Goal: Navigation & Orientation: Find specific page/section

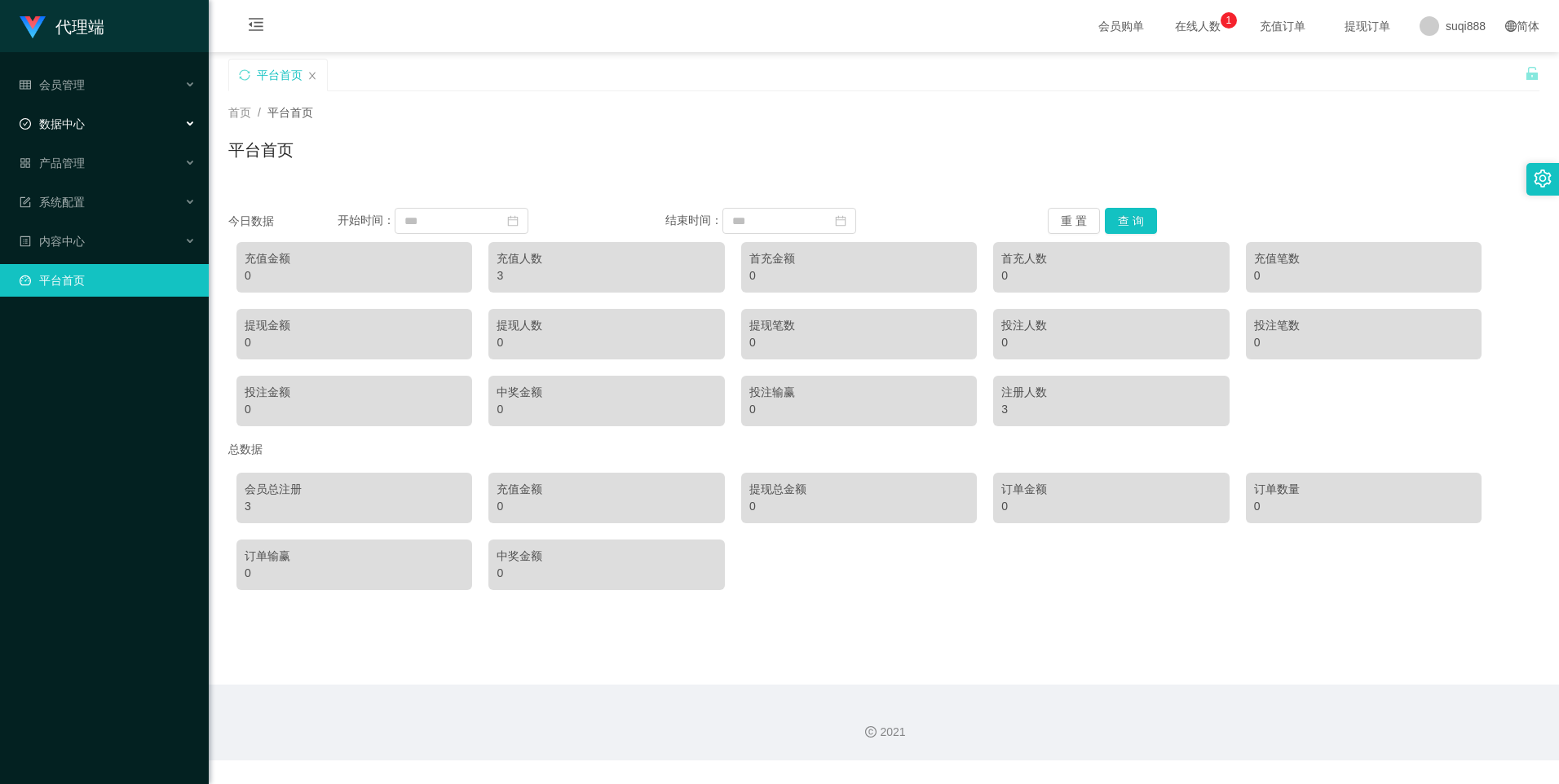
click at [29, 133] on div "数据中心" at bounding box center [104, 124] width 209 height 33
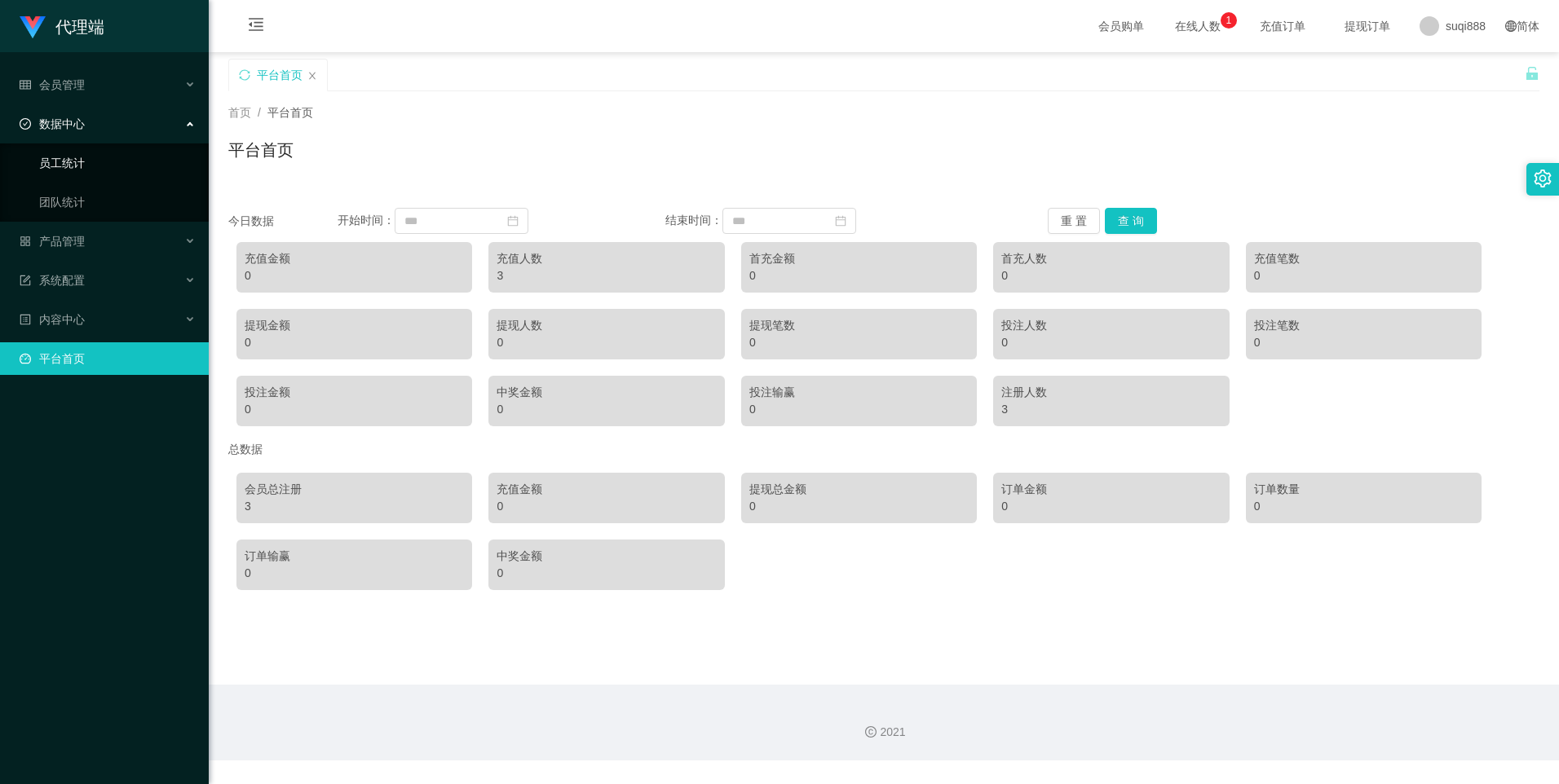
click at [55, 175] on link "员工统计" at bounding box center [117, 163] width 157 height 33
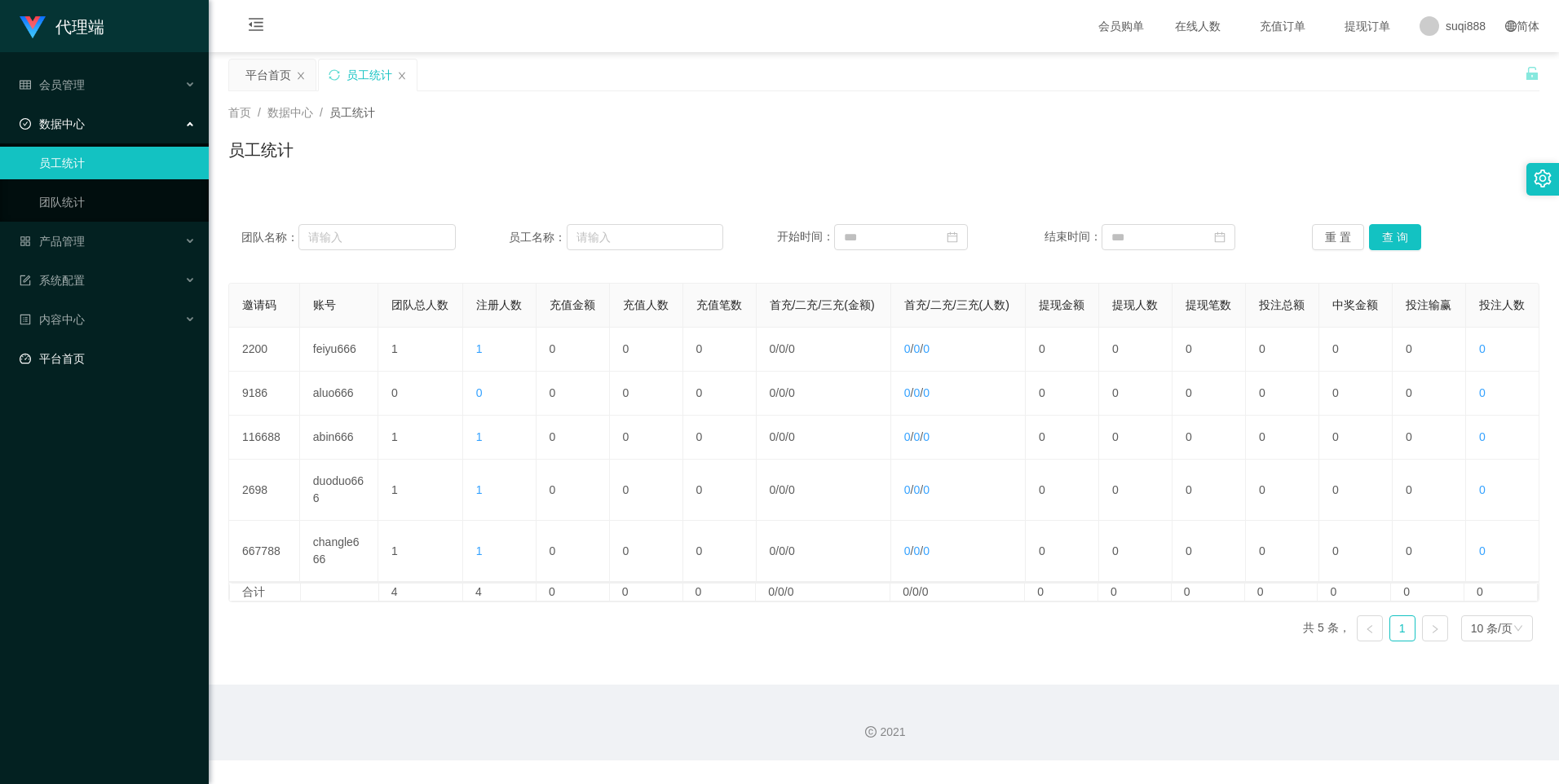
click at [66, 356] on link "平台首页" at bounding box center [108, 358] width 176 height 33
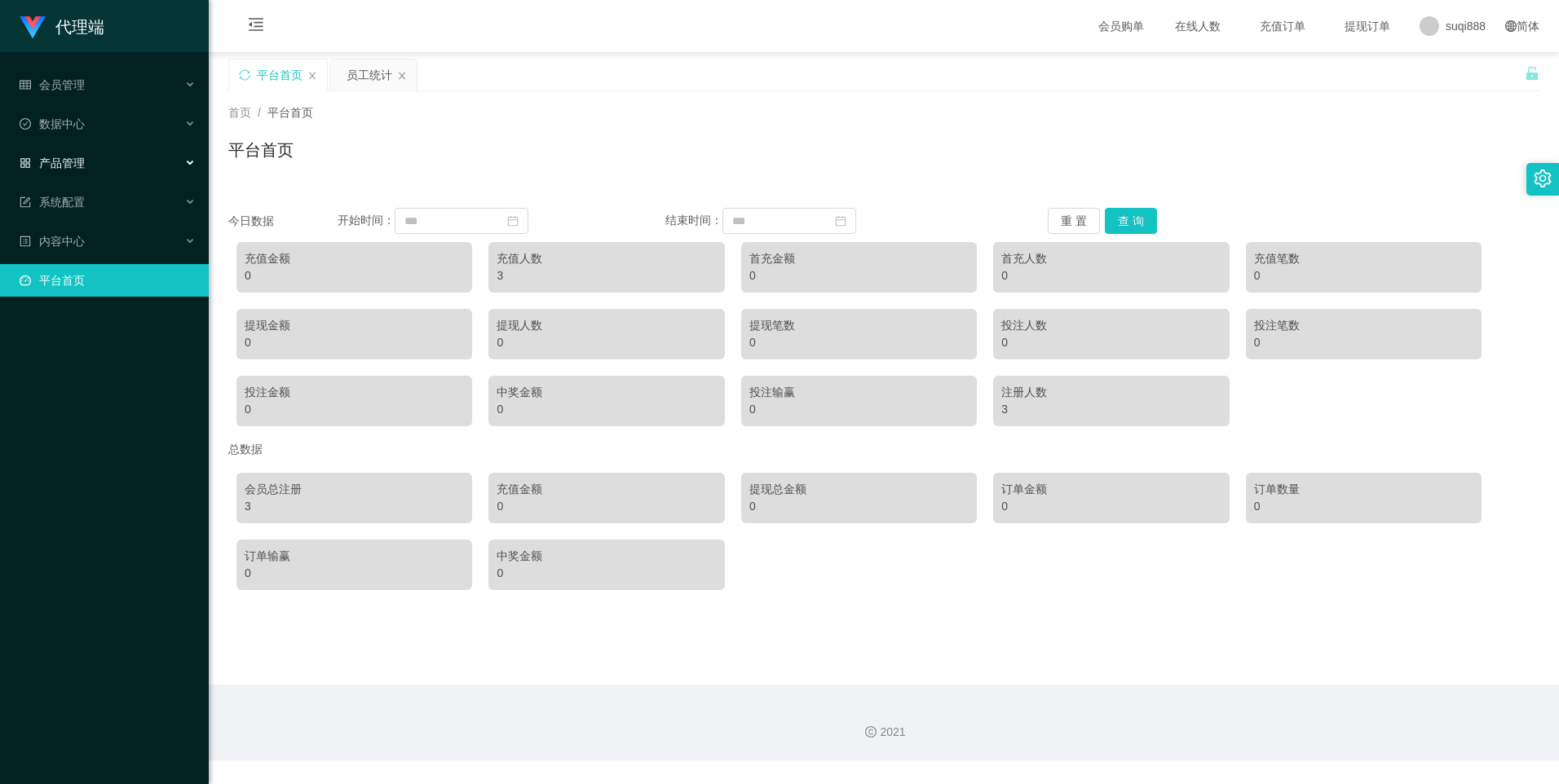
click at [84, 162] on span "产品管理" at bounding box center [53, 163] width 65 height 13
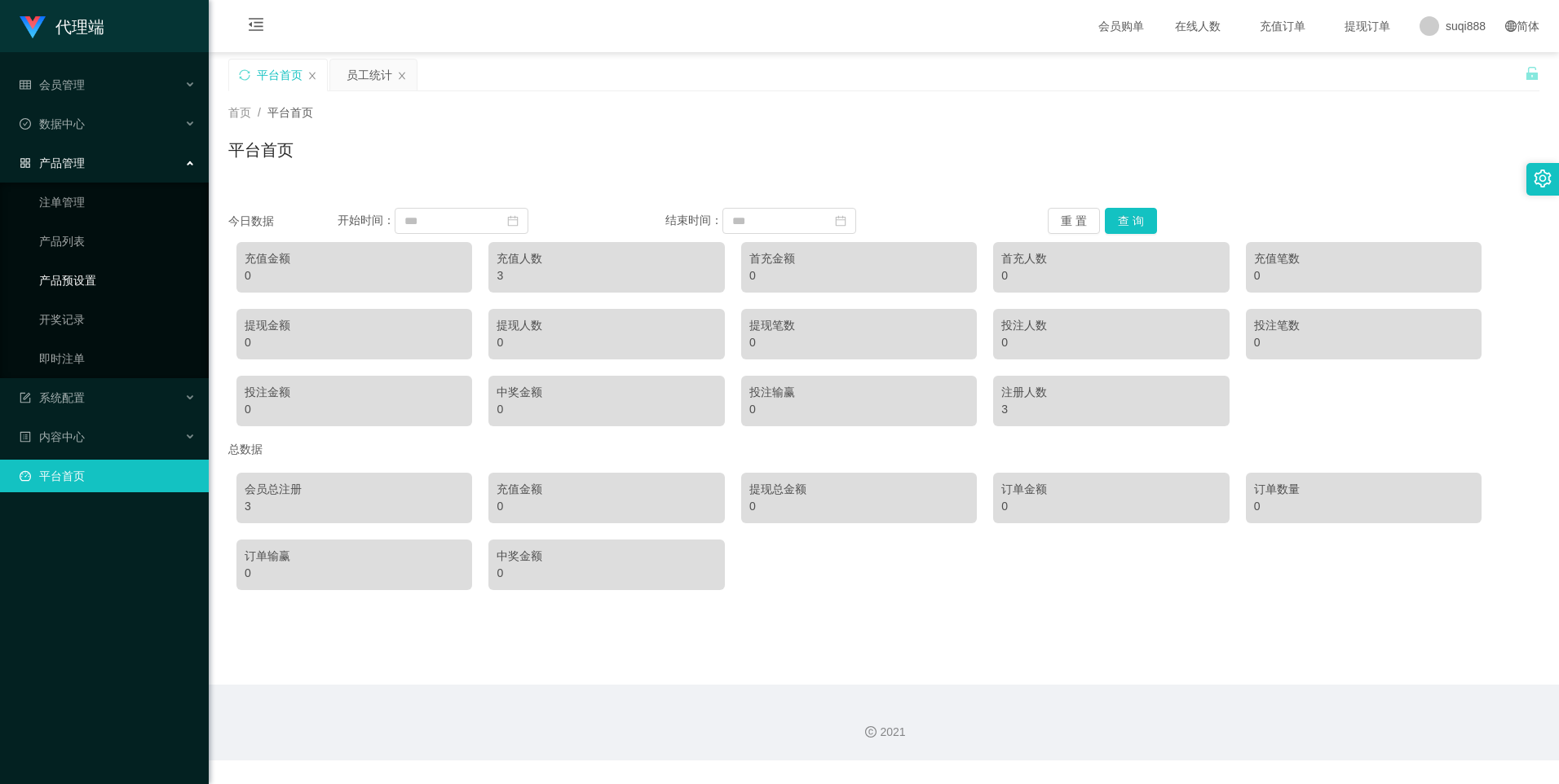
click at [79, 284] on link "产品预设置" at bounding box center [117, 281] width 157 height 33
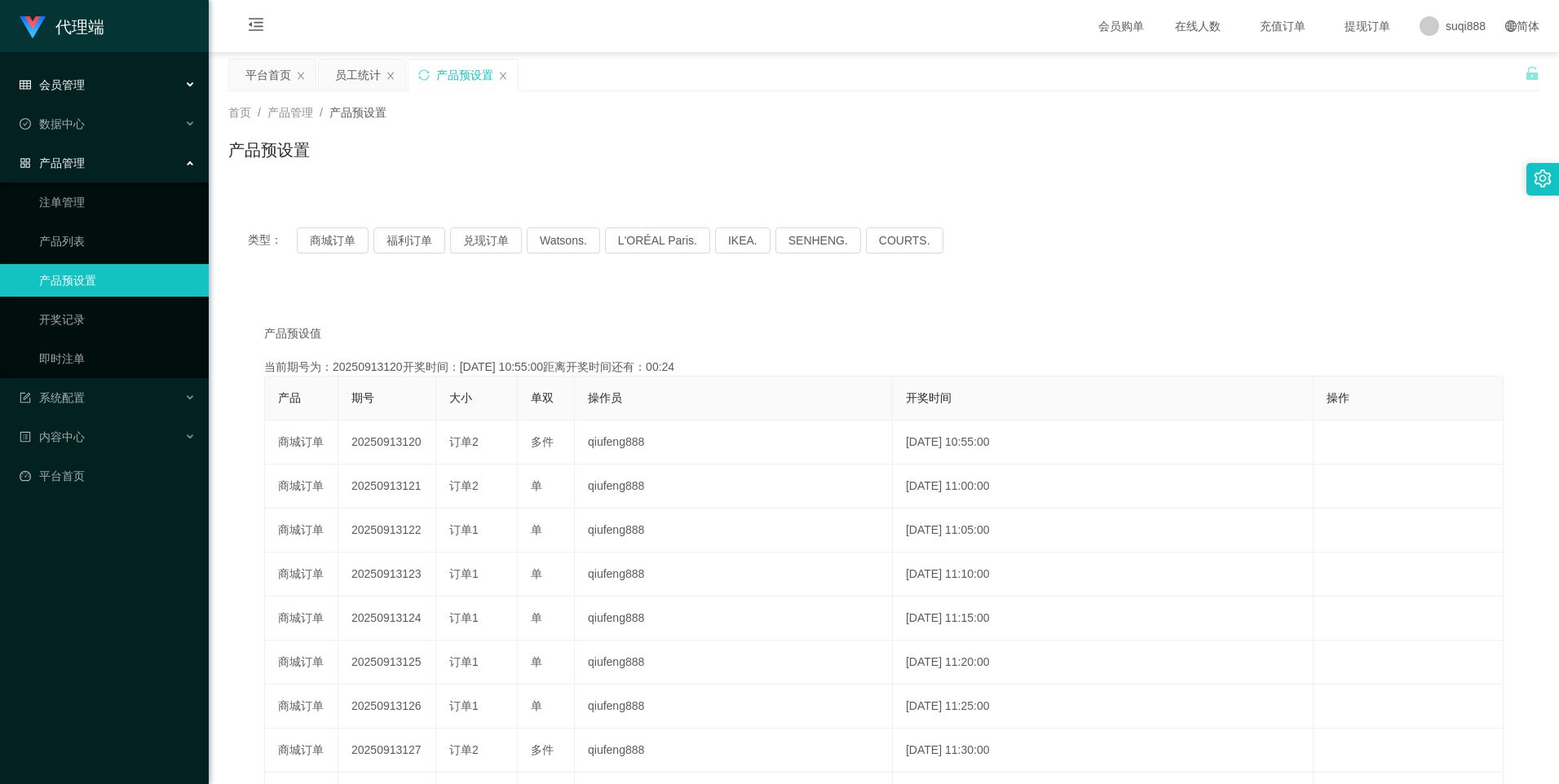
click at [81, 84] on span "会员管理" at bounding box center [53, 84] width 65 height 13
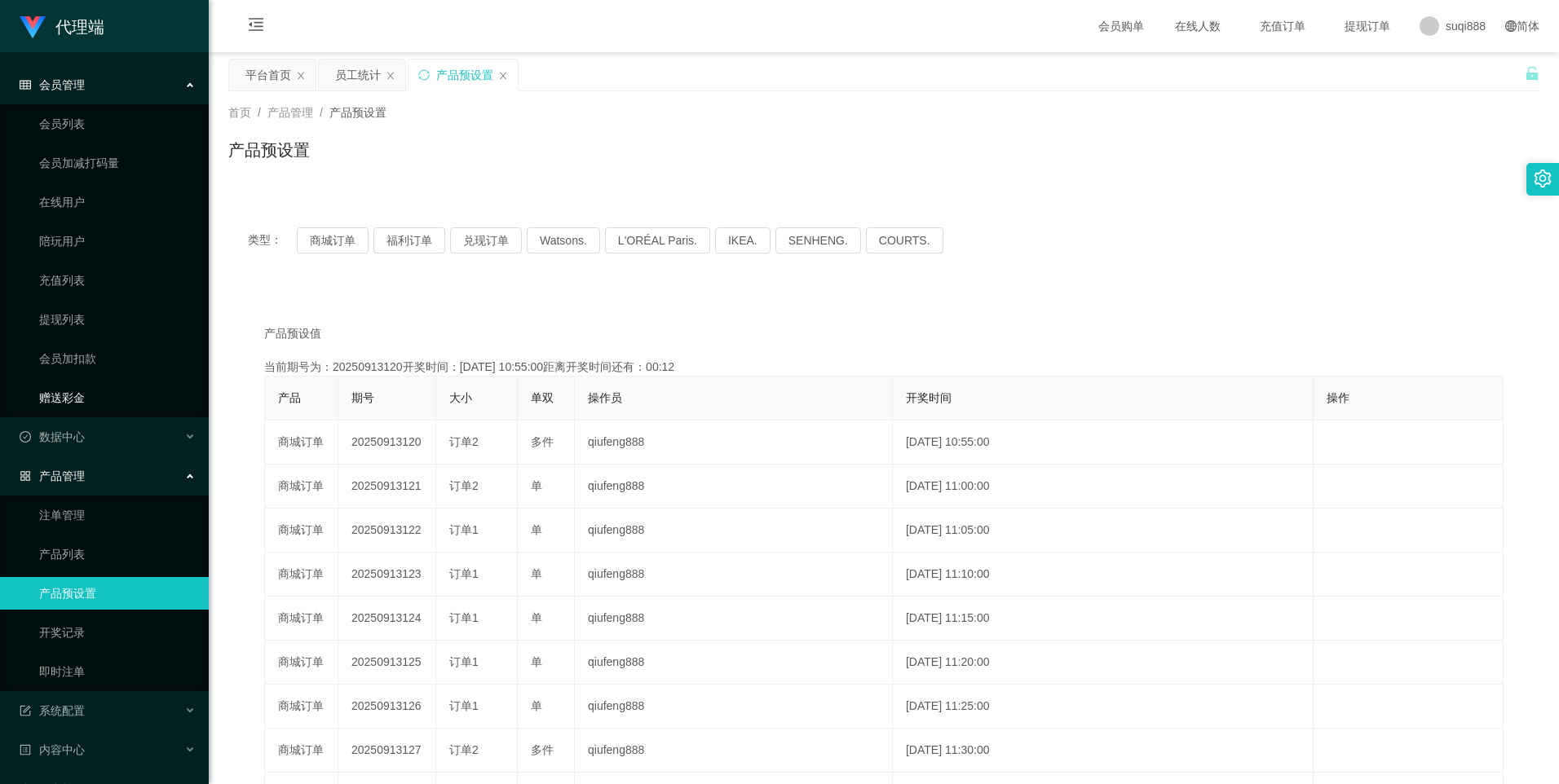
click at [89, 407] on link "赠送彩金" at bounding box center [117, 398] width 157 height 33
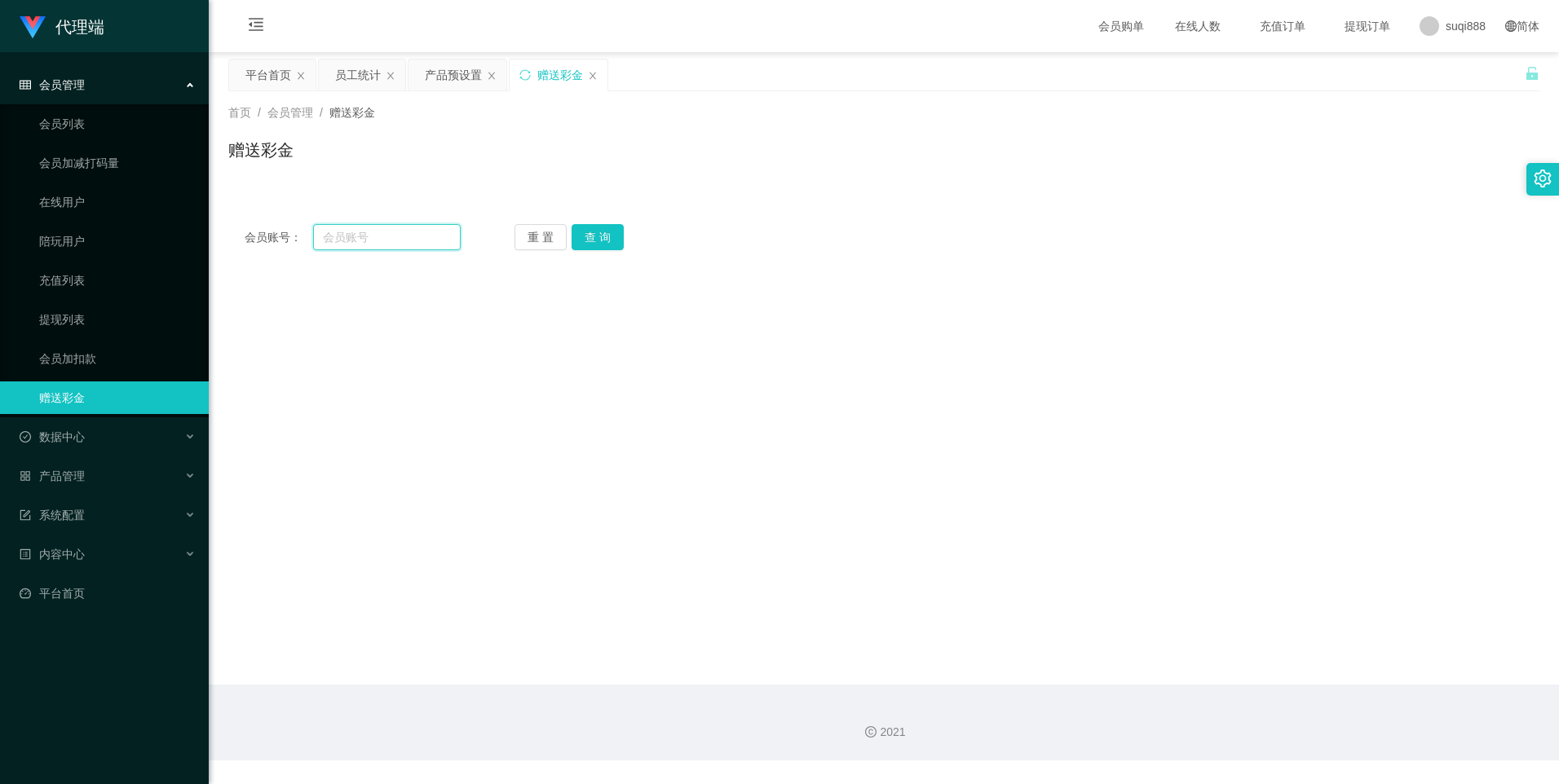
click at [350, 234] on input "text" at bounding box center [386, 237] width 147 height 26
click at [91, 134] on link "会员列表" at bounding box center [117, 124] width 157 height 33
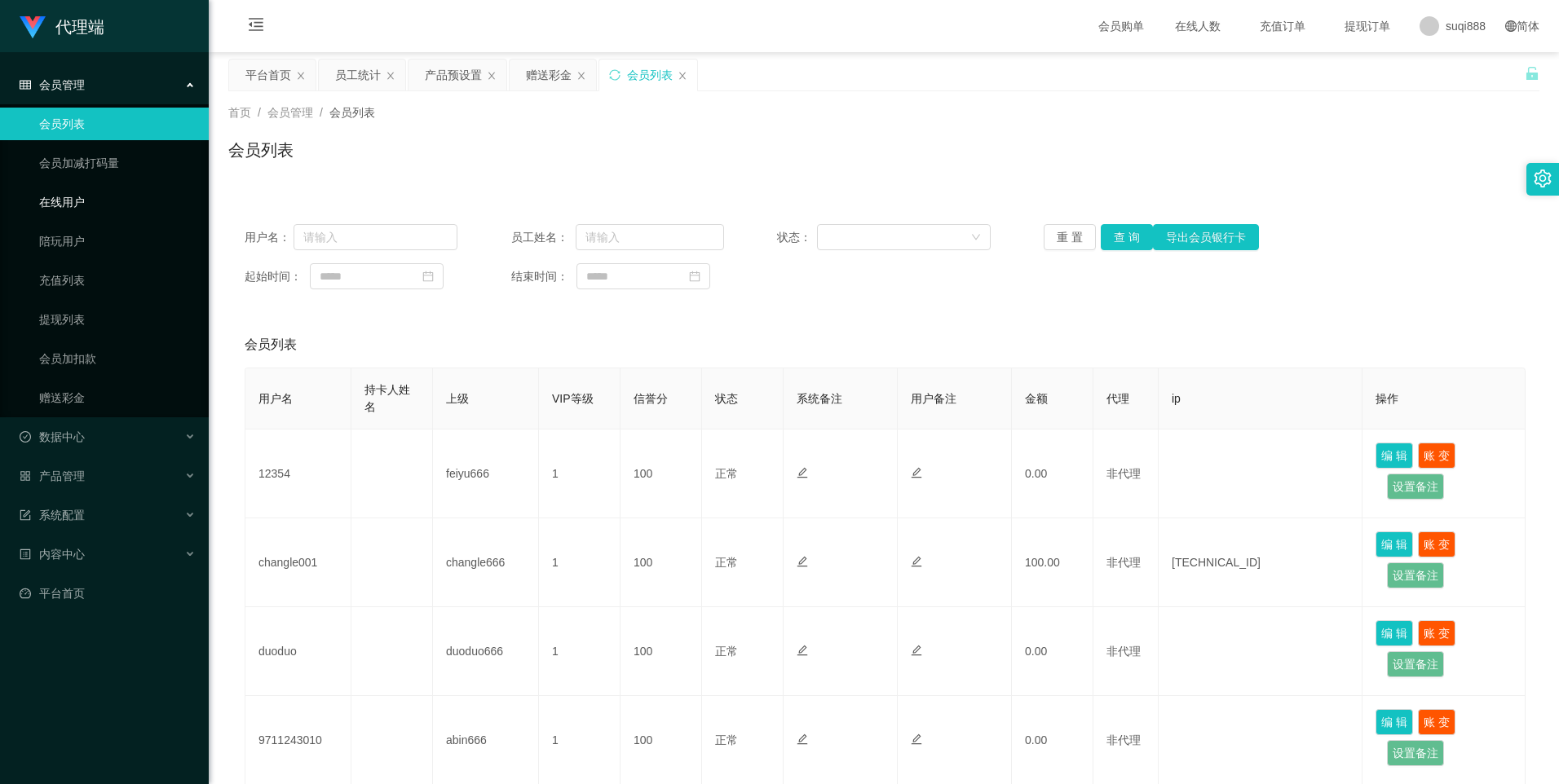
click at [83, 202] on link "在线用户" at bounding box center [117, 202] width 157 height 33
